Goal: Communication & Community: Answer question/provide support

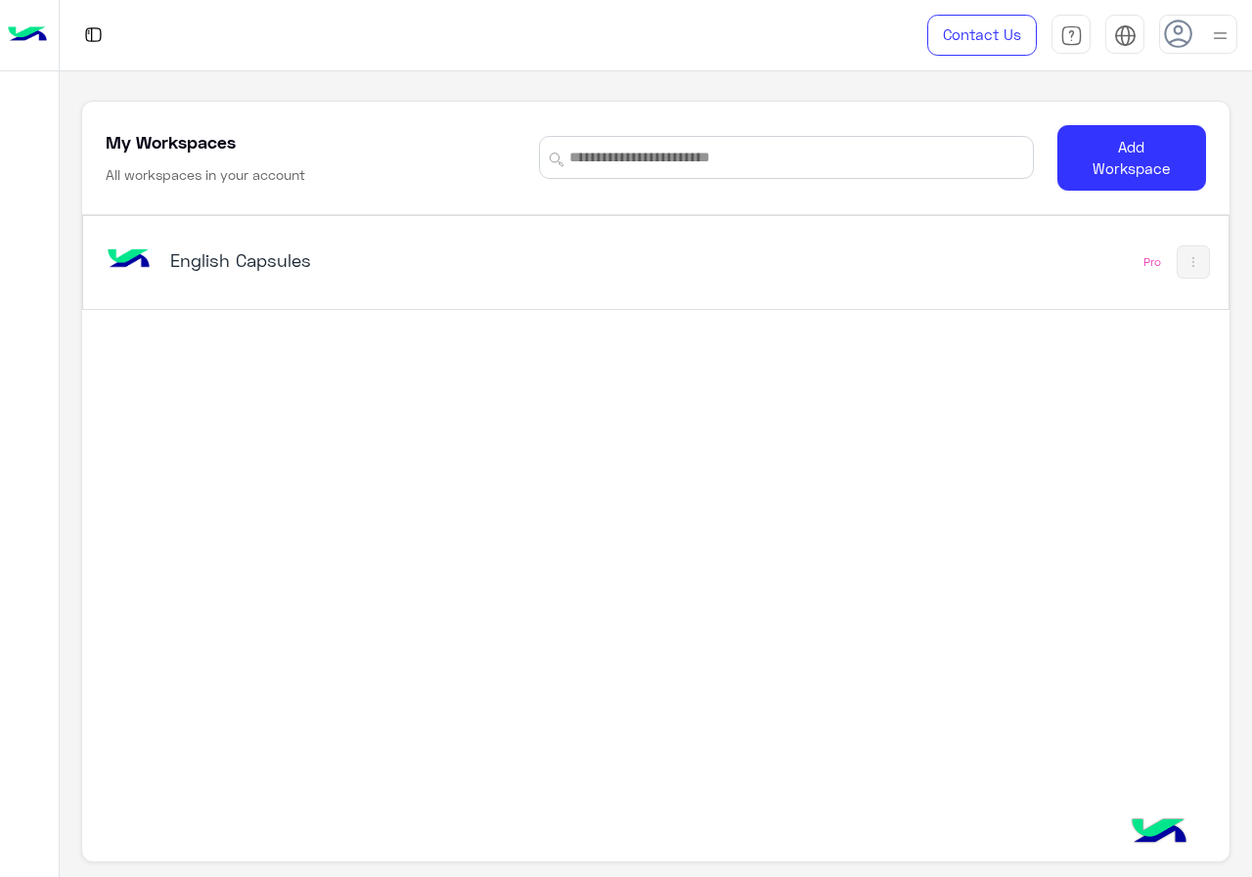
click at [510, 268] on h5 "English Capsules" at bounding box center [369, 259] width 399 height 23
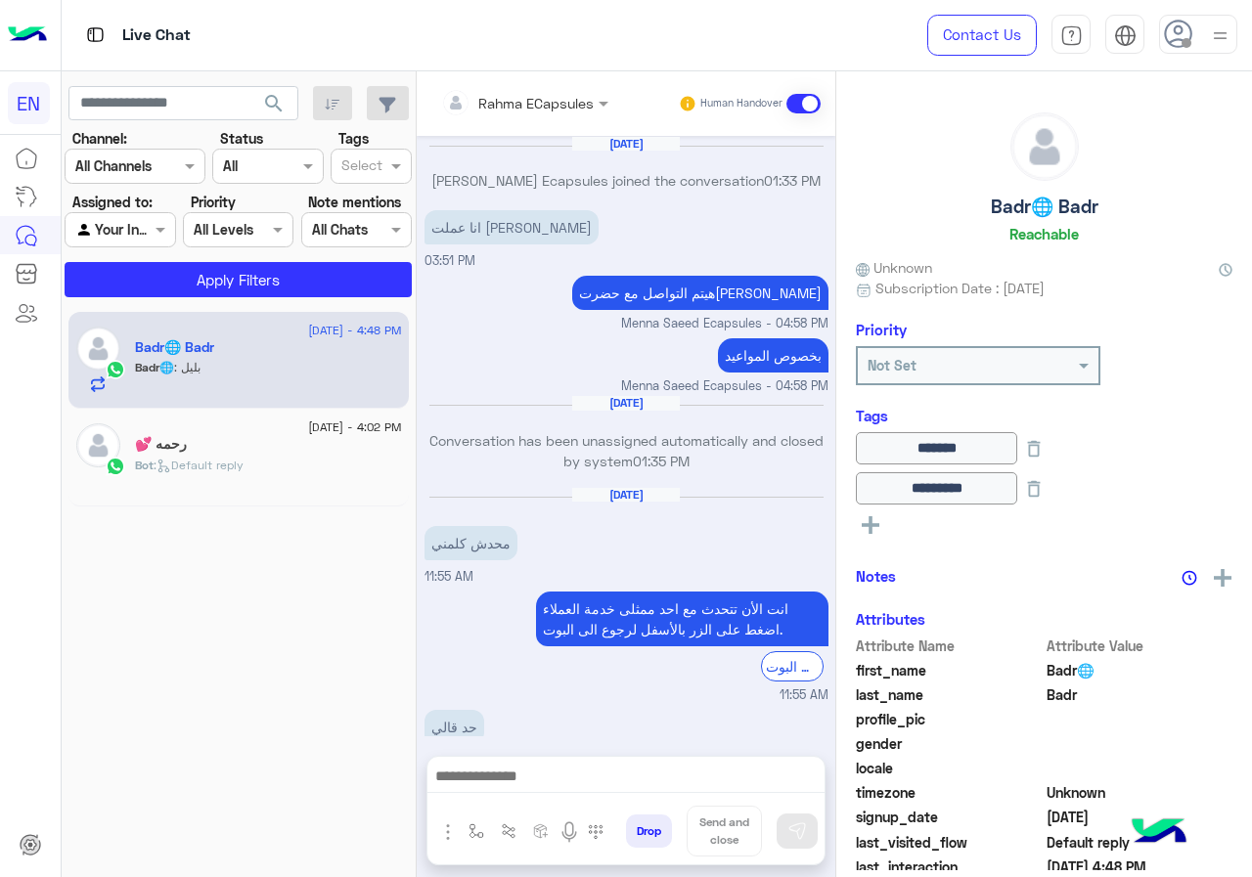
scroll to position [862, 0]
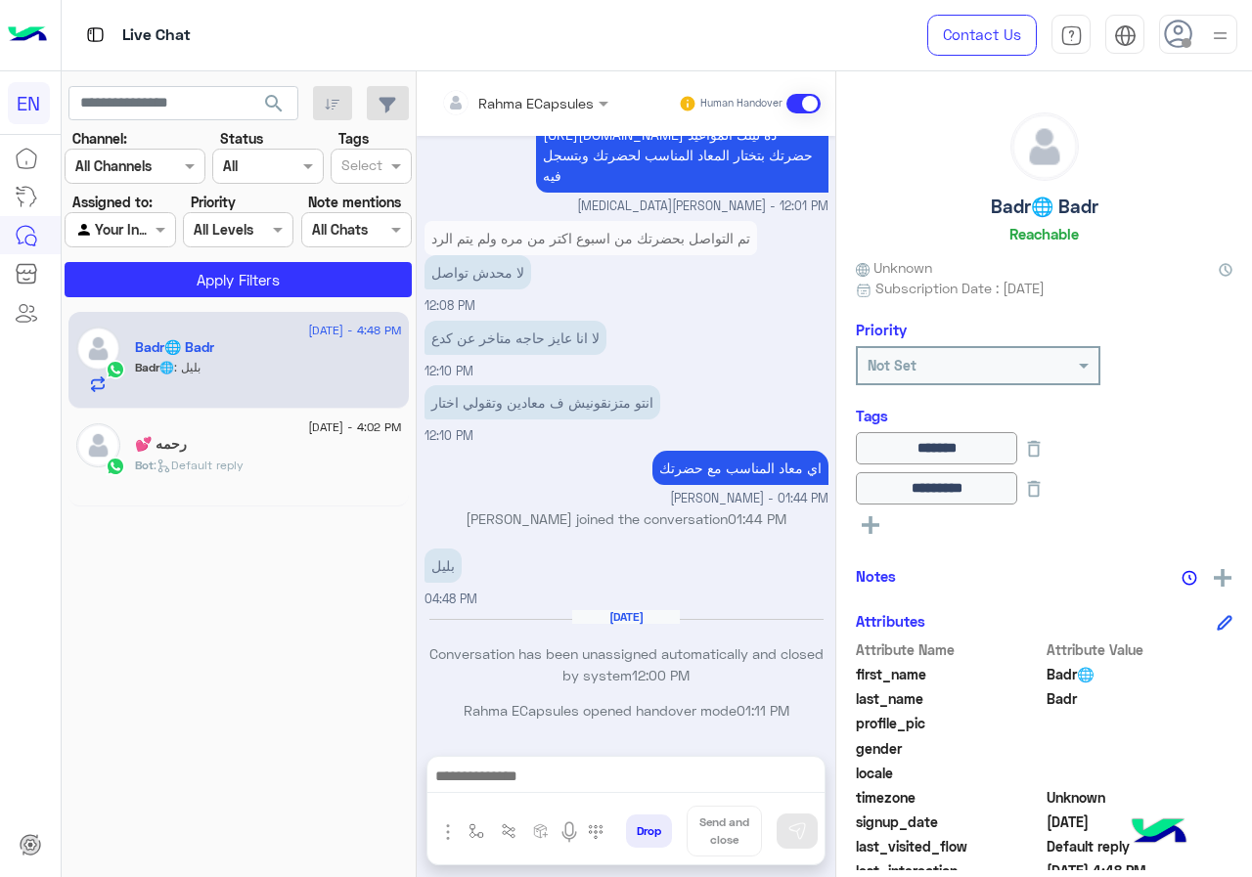
click at [582, 89] on div "Rahma ECapsules" at bounding box center [517, 102] width 153 height 39
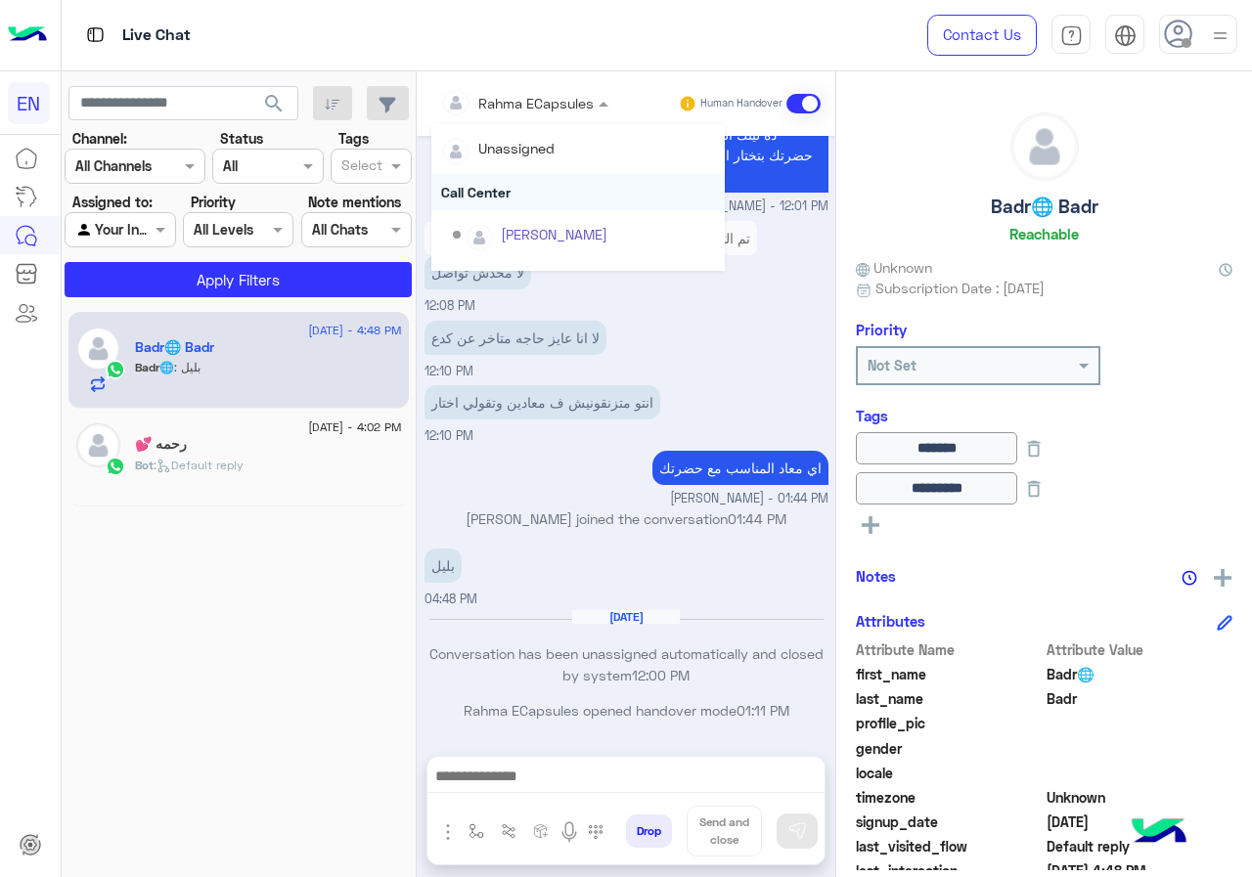
click at [544, 200] on div "Call Center" at bounding box center [577, 192] width 293 height 36
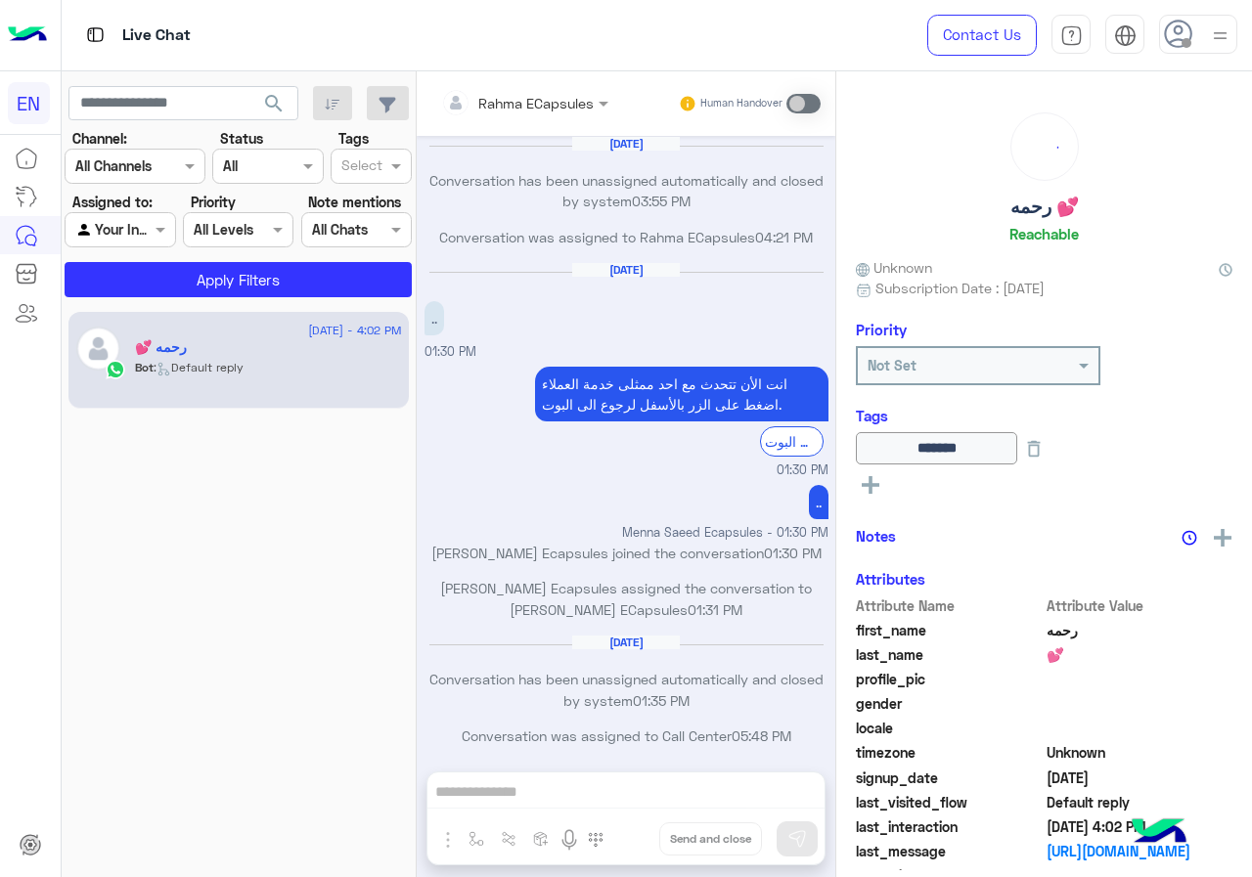
click at [166, 168] on div at bounding box center [135, 166] width 139 height 22
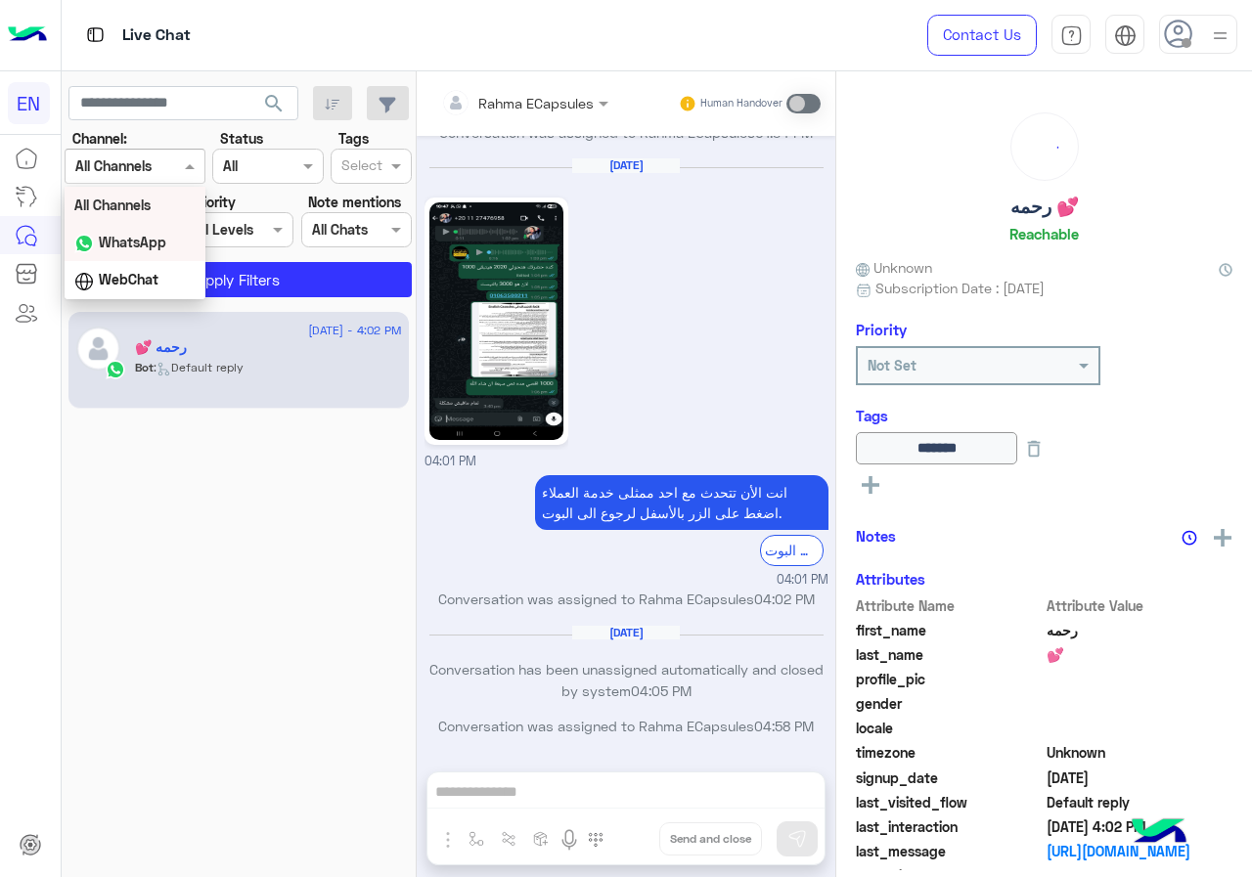
click at [164, 245] on b "WhatsApp" at bounding box center [132, 242] width 67 height 17
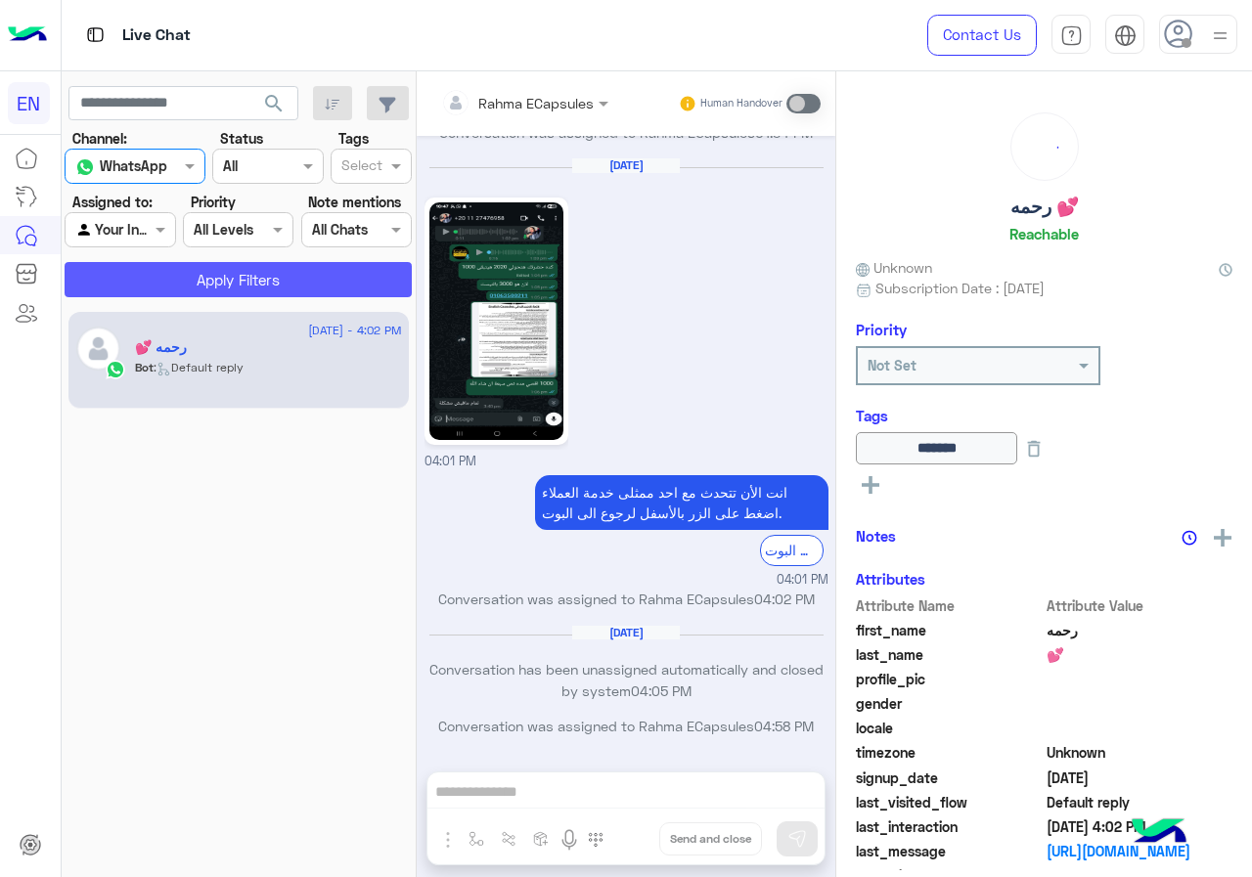
click at [171, 272] on button "Apply Filters" at bounding box center [238, 279] width 347 height 35
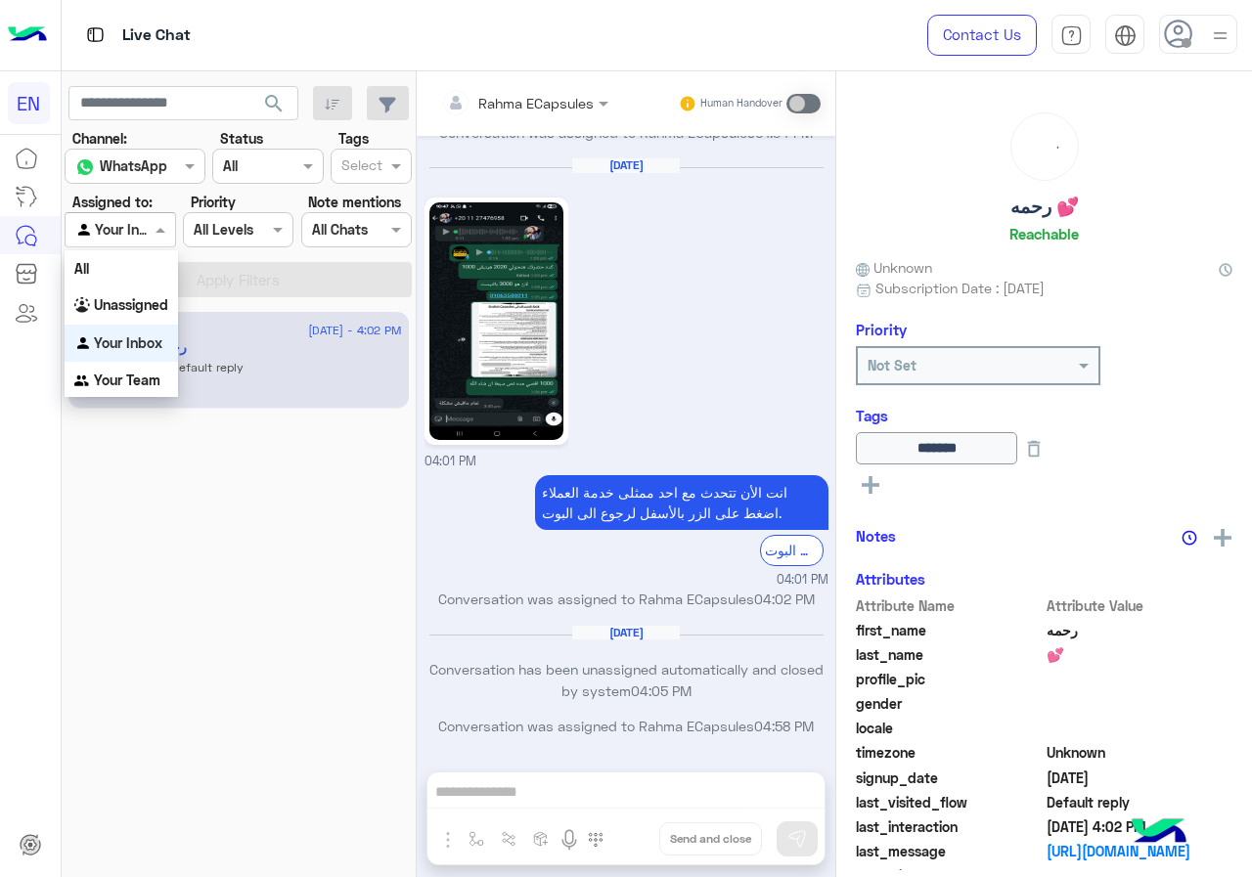
click at [153, 237] on span at bounding box center [163, 229] width 24 height 21
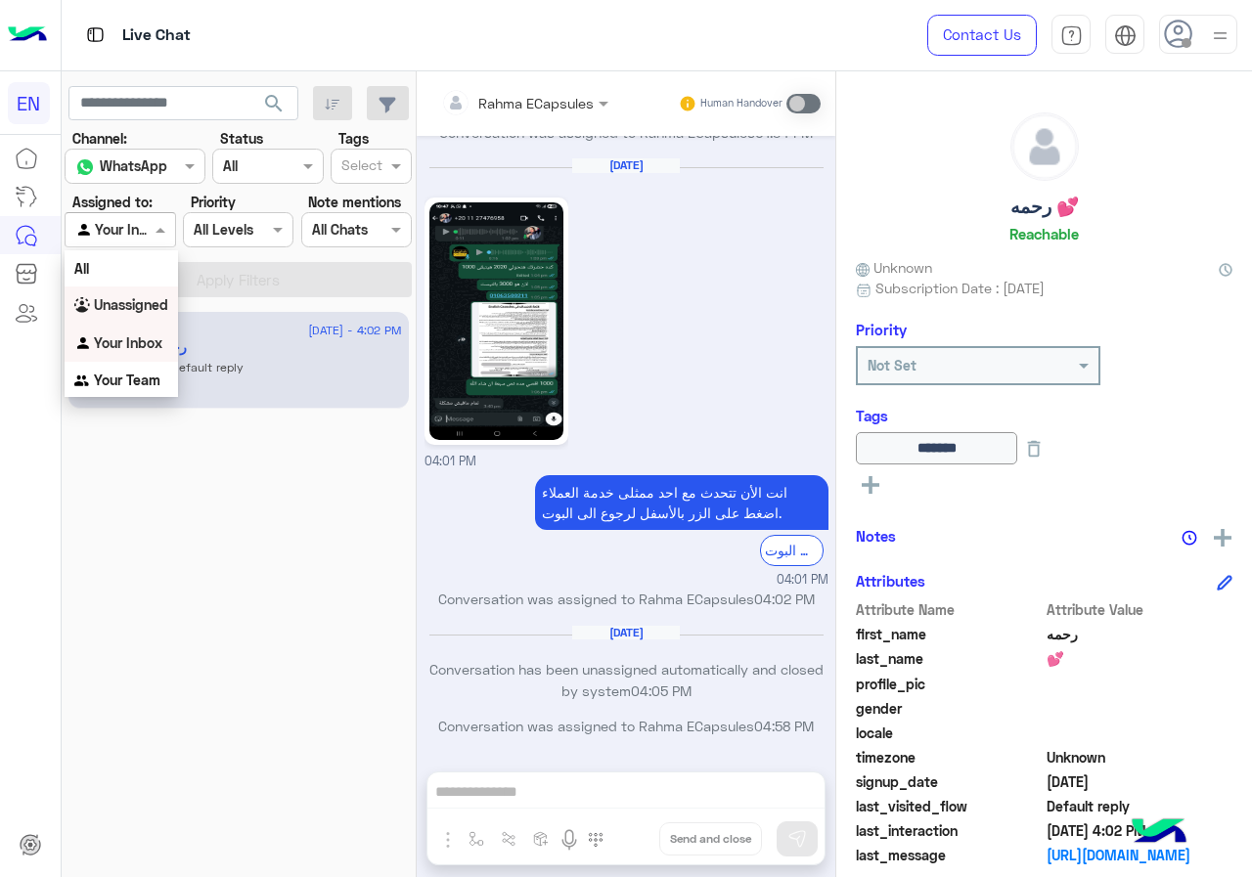
click at [148, 308] on b "Unassigned" at bounding box center [131, 304] width 74 height 17
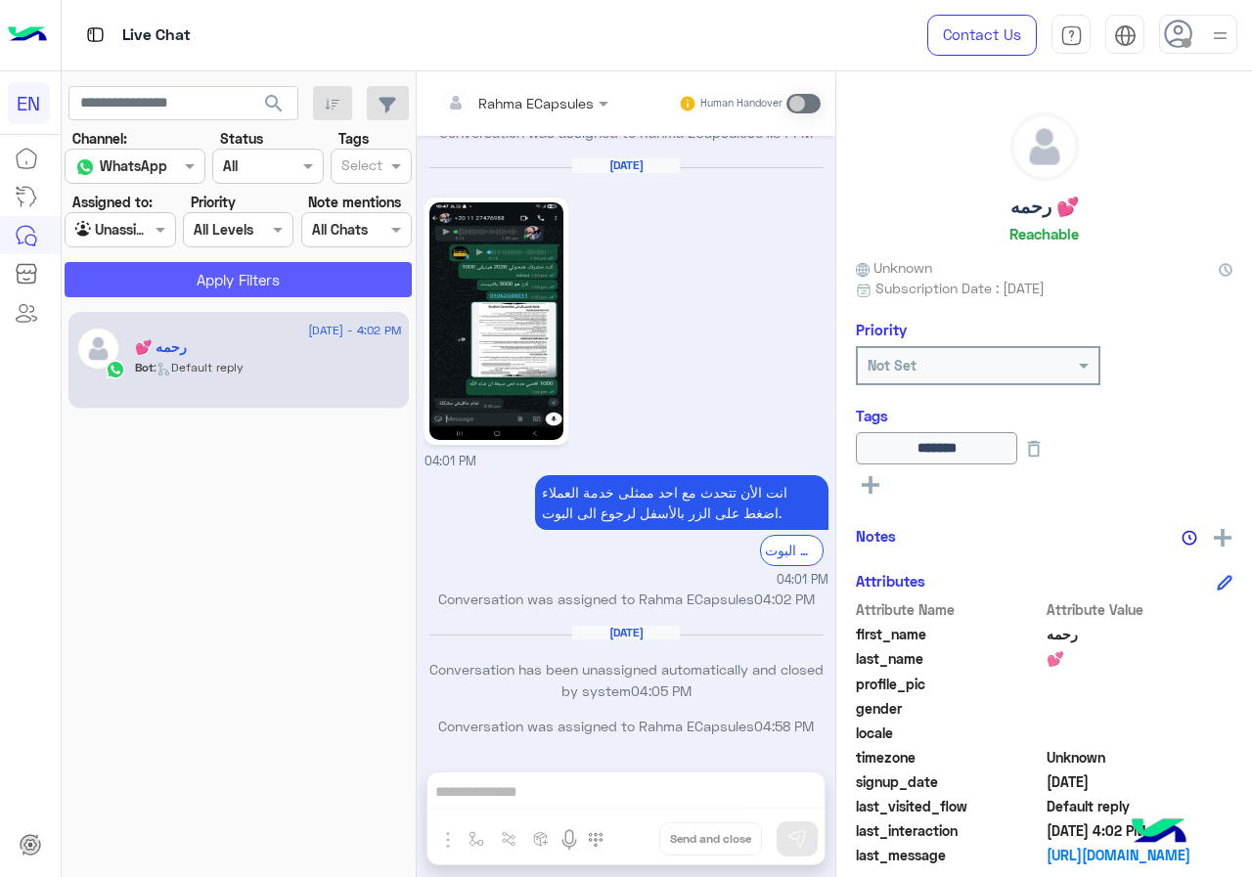
click at [195, 272] on button "Apply Filters" at bounding box center [238, 279] width 347 height 35
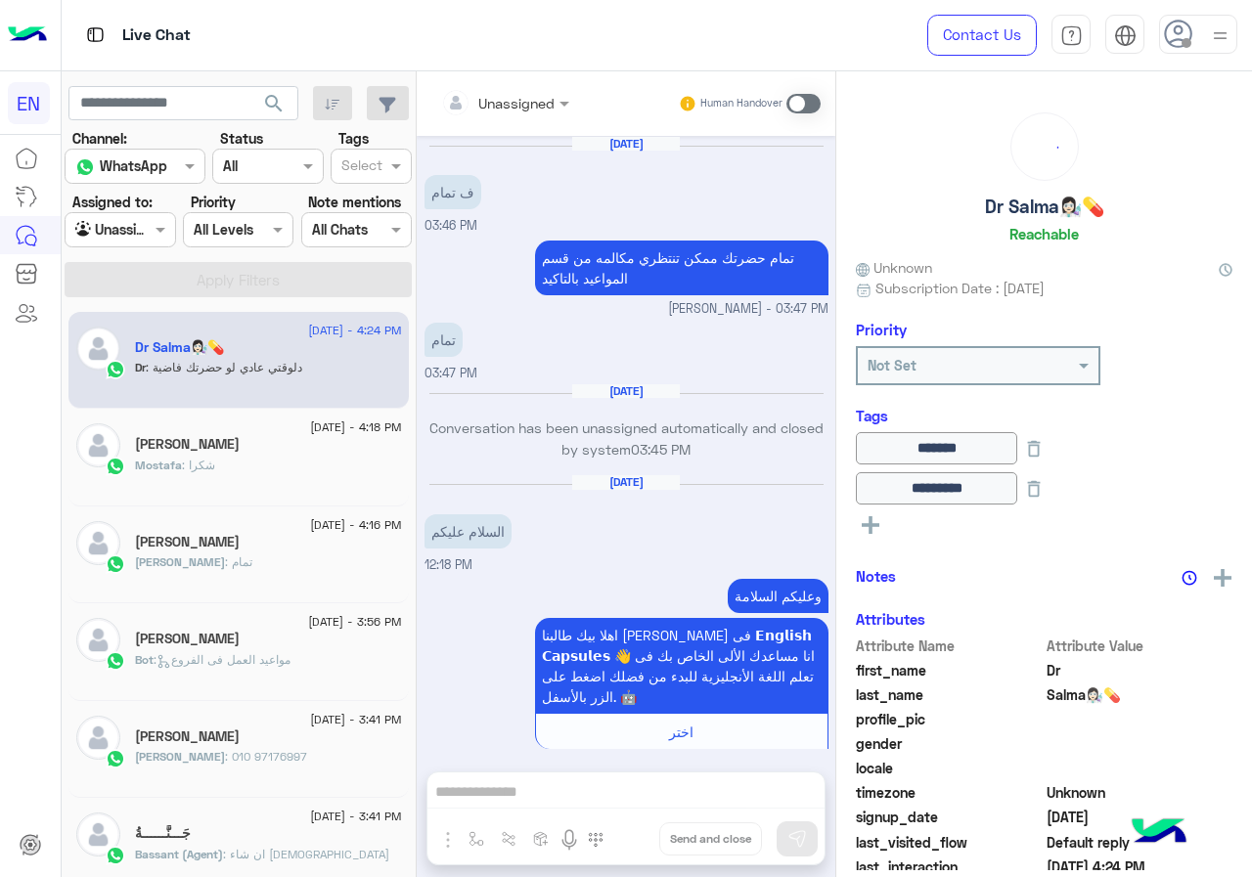
click at [553, 792] on div "Unassigned Human Handover [DATE] ف تمام 03:46 PM تمام حضرتك ممكن تنتظري مكالمه …" at bounding box center [626, 478] width 419 height 814
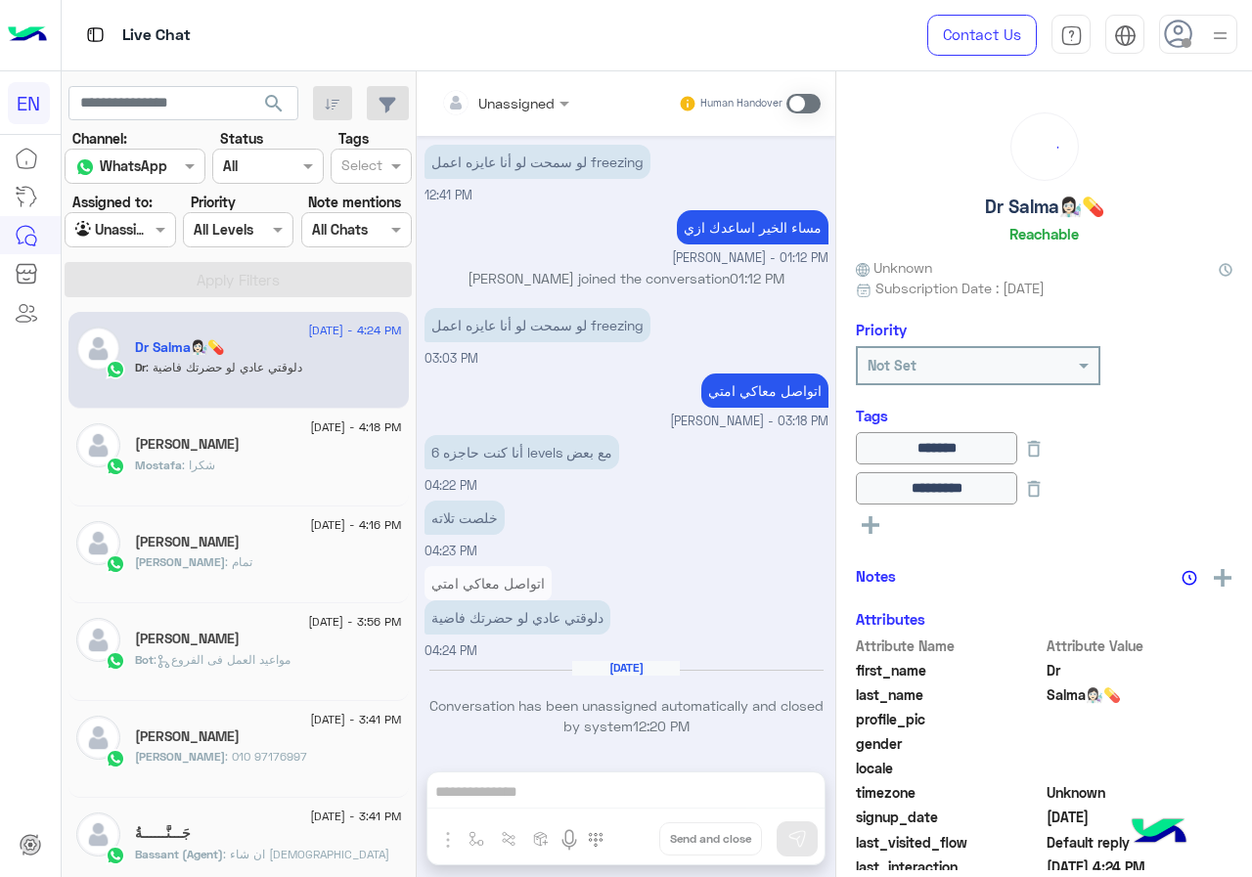
click at [554, 789] on div "Unassigned Human Handover [DATE] ف تمام 03:46 PM تمام حضرتك ممكن تنتظري مكالمه …" at bounding box center [626, 478] width 419 height 814
click at [813, 103] on span at bounding box center [803, 104] width 34 height 20
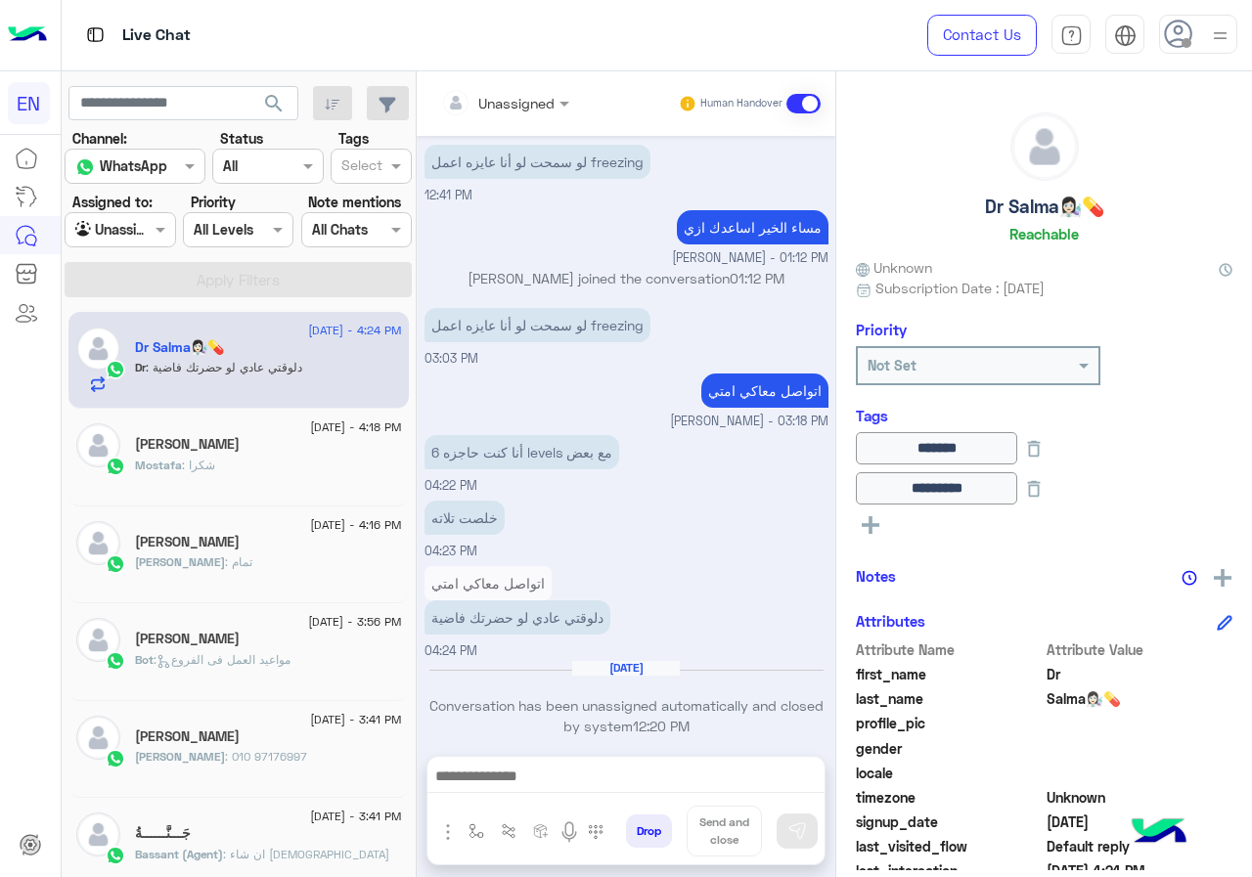
scroll to position [988, 0]
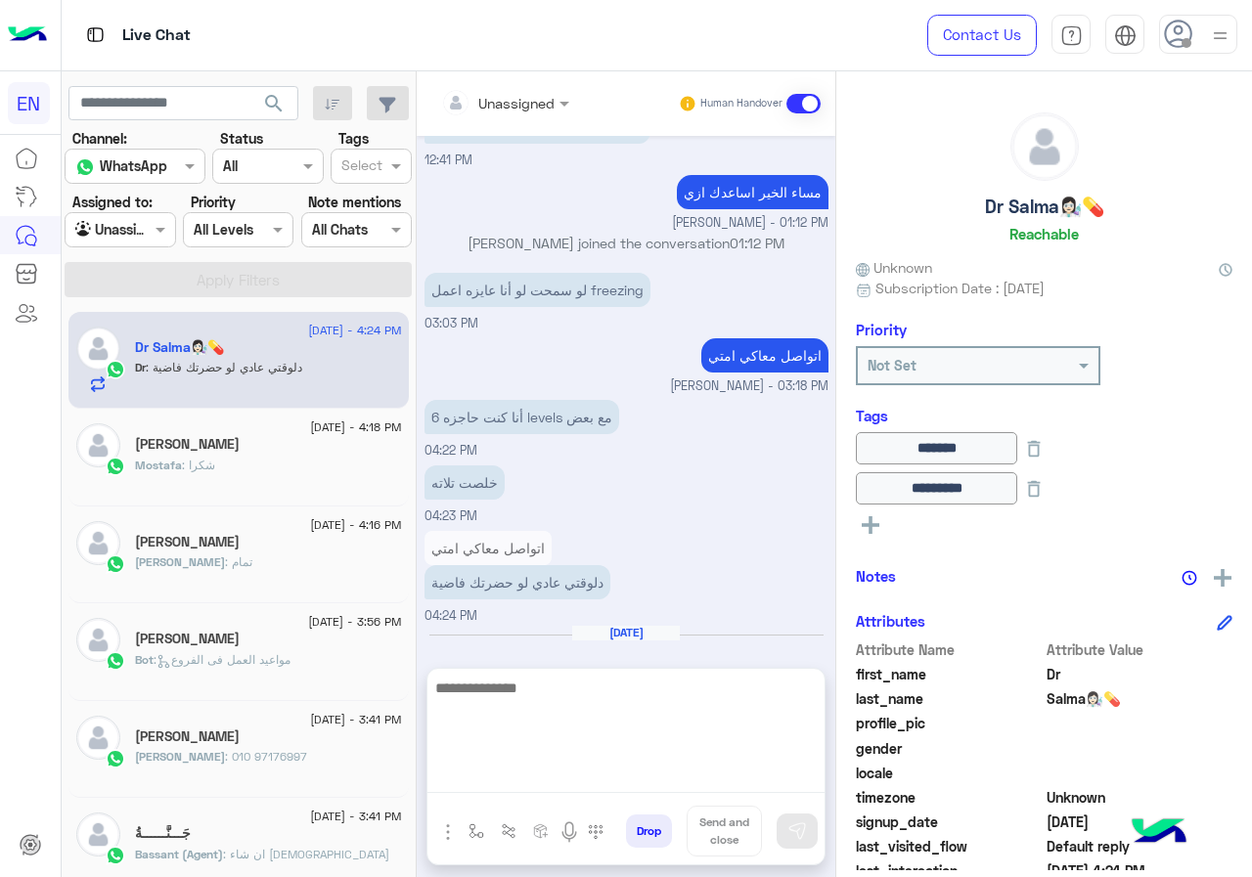
click at [521, 779] on textarea at bounding box center [625, 734] width 397 height 117
type textarea "*"
